Goal: Task Accomplishment & Management: Manage account settings

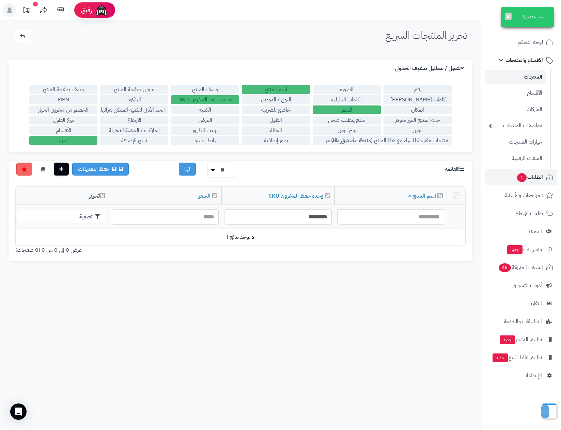
click at [524, 179] on span "1" at bounding box center [522, 177] width 10 height 9
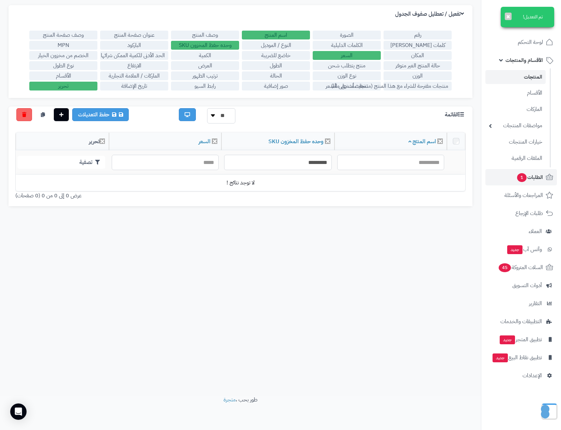
scroll to position [54, 0]
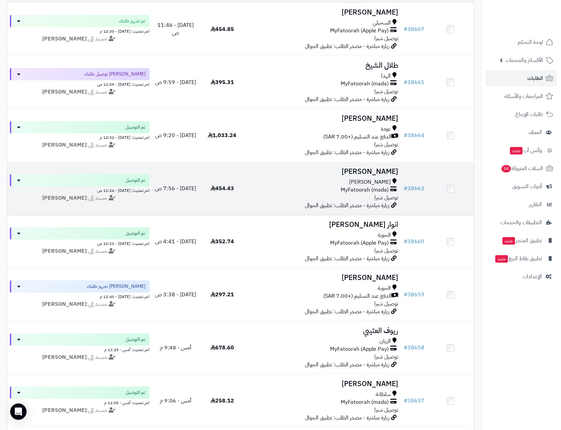
scroll to position [153, 0]
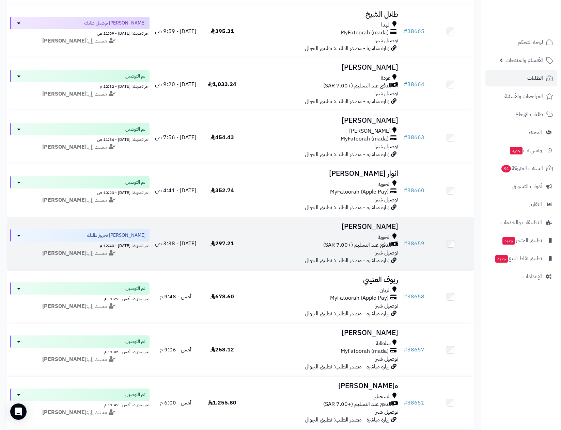
click at [306, 246] on div "الدفع عند التسليم (+7.00 SAR)" at bounding box center [323, 245] width 150 height 8
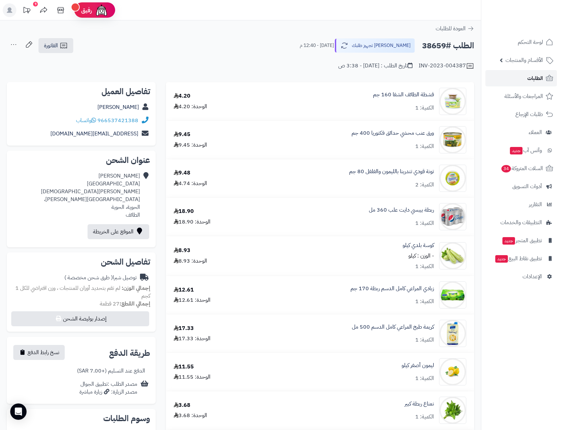
click at [543, 80] on link "الطلبات" at bounding box center [521, 78] width 72 height 16
